Goal: Browse casually

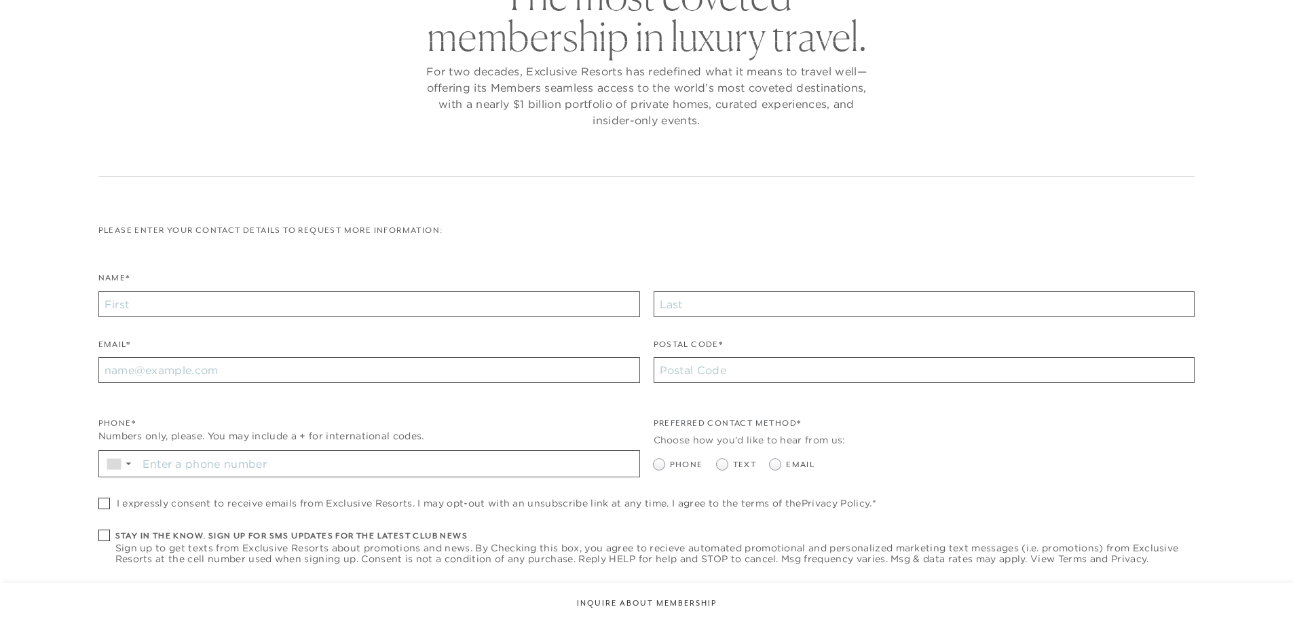
scroll to position [136, 0]
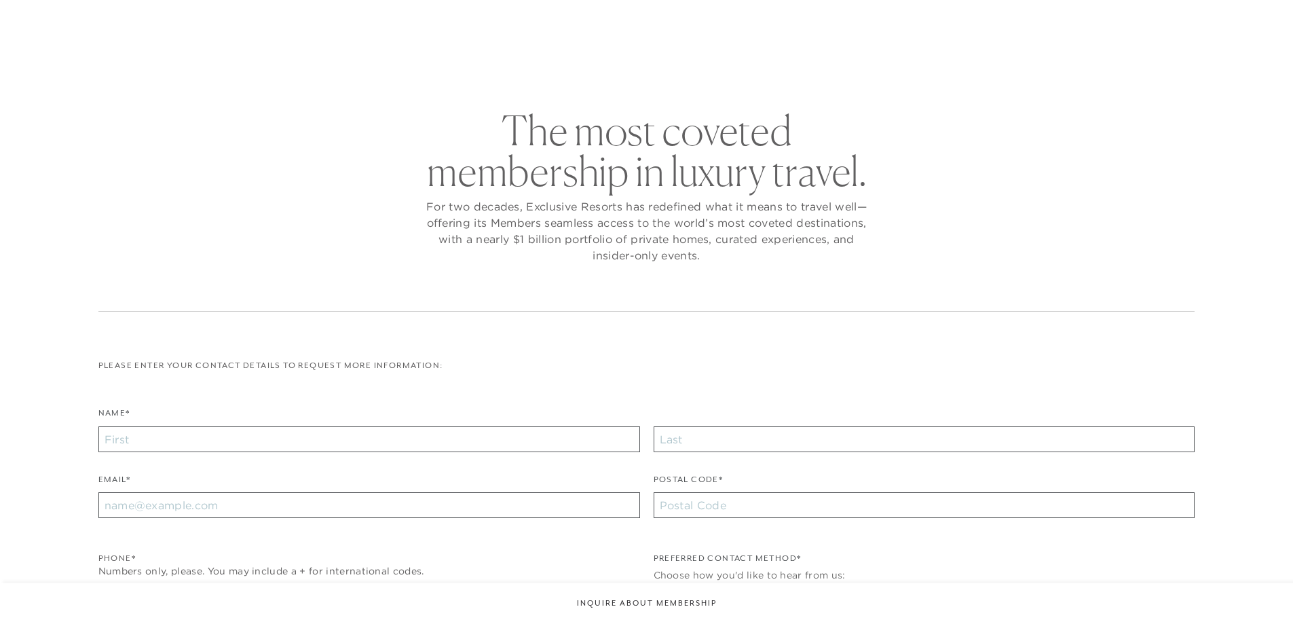
checkbox input "false"
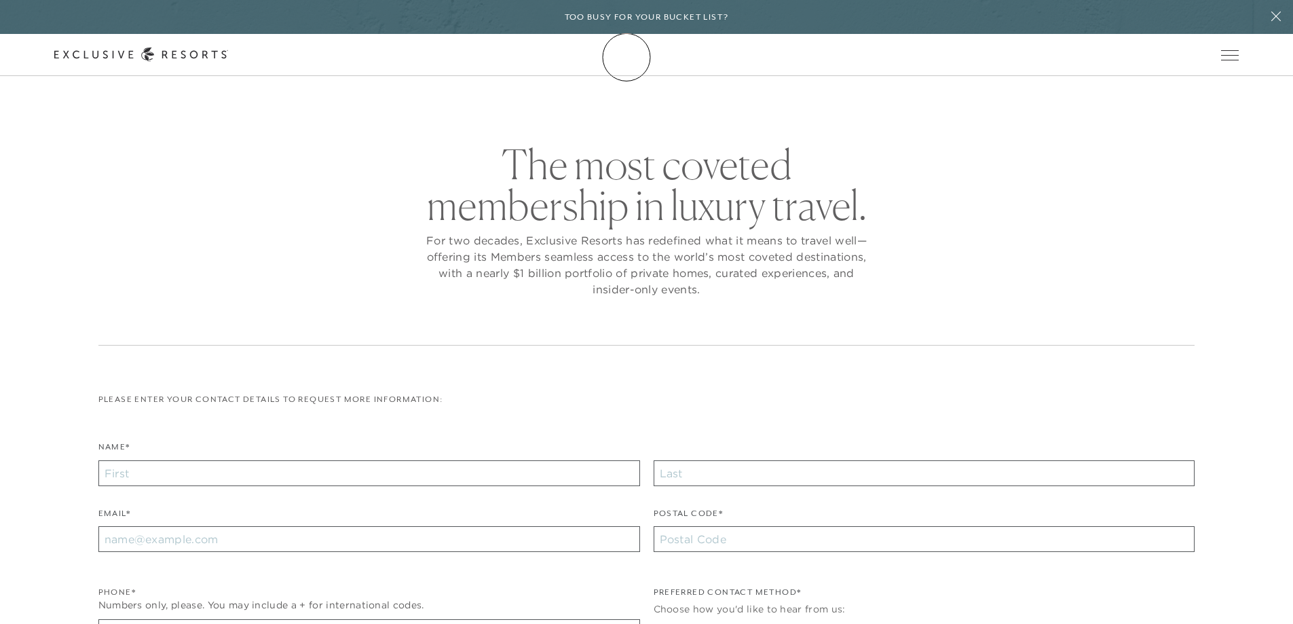
click at [228, 57] on icon at bounding box center [141, 54] width 174 height 14
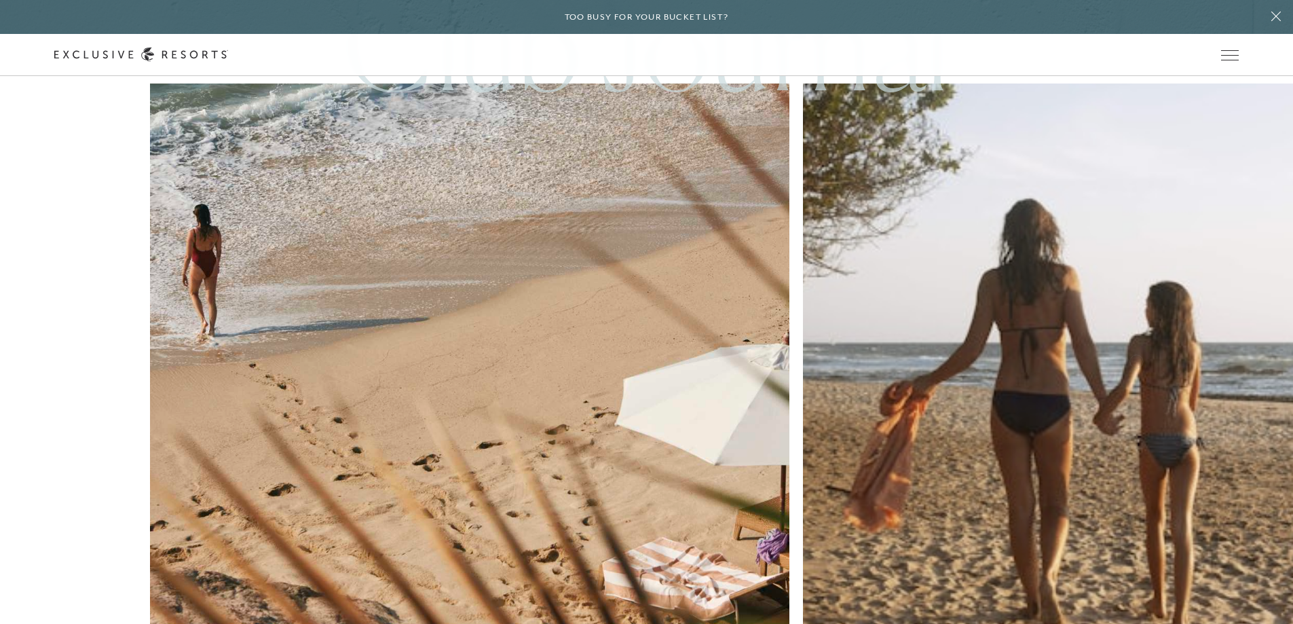
scroll to position [5947, 0]
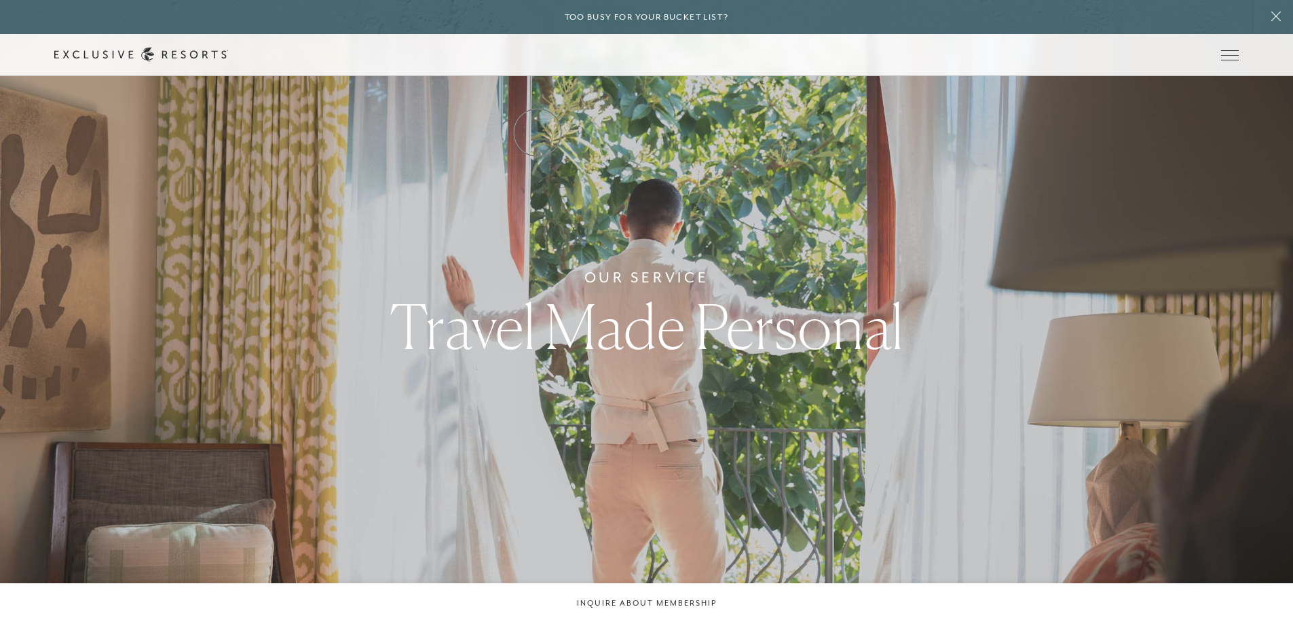
click at [0, 0] on link "Residence Collection" at bounding box center [0, 0] width 0 height 0
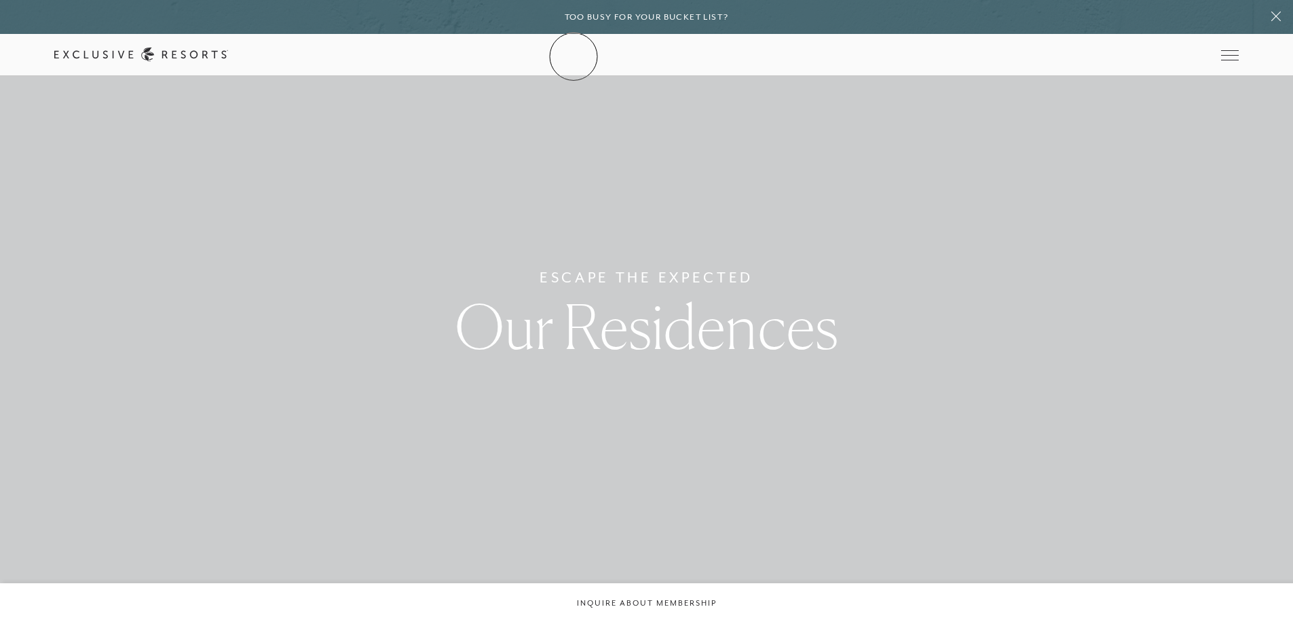
click at [228, 56] on icon at bounding box center [141, 54] width 174 height 14
